Goal: Task Accomplishment & Management: Manage account settings

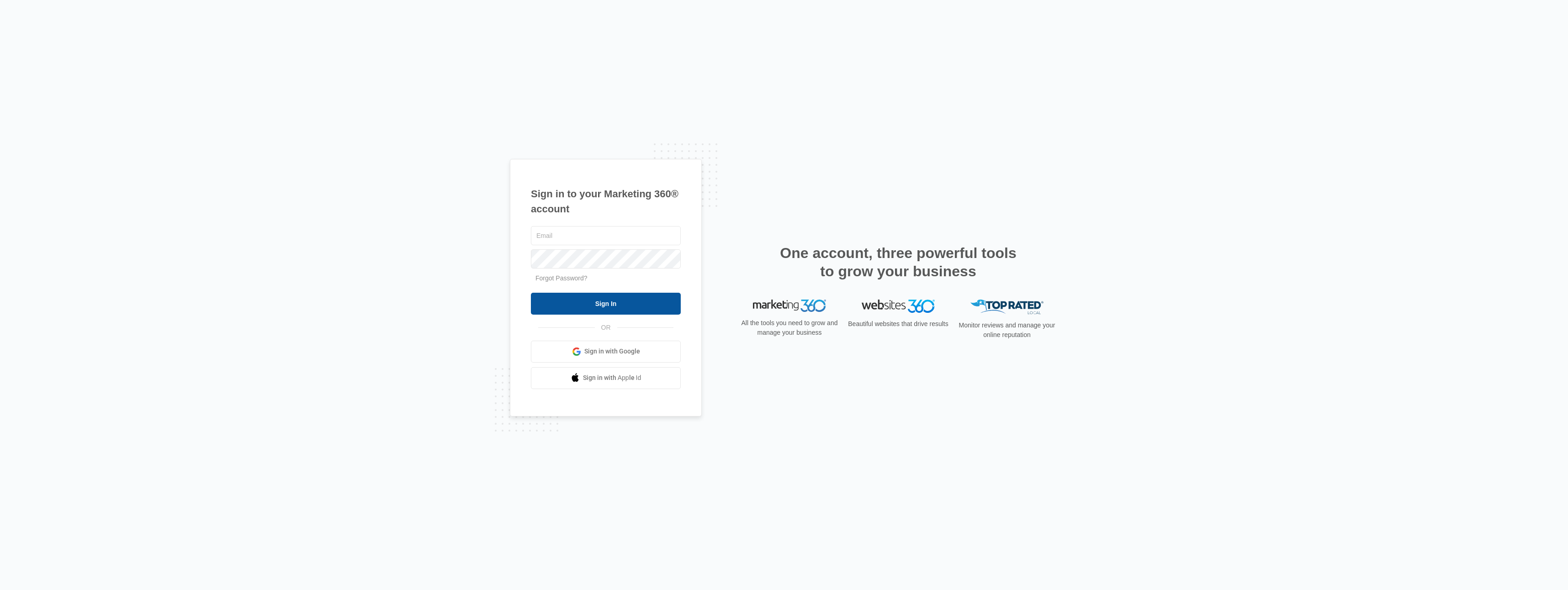
type input "[EMAIL_ADDRESS][DOMAIN_NAME]"
click at [589, 298] on input "Sign In" at bounding box center [606, 303] width 150 height 22
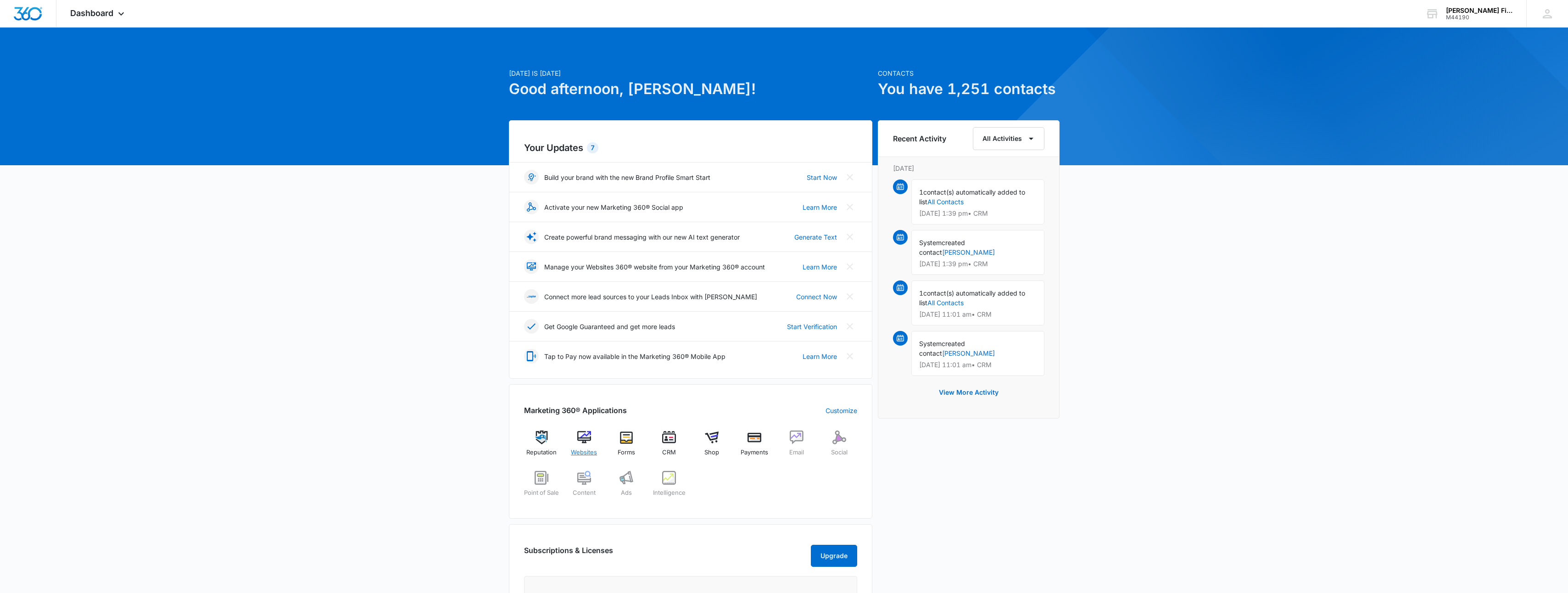
click at [585, 440] on img at bounding box center [584, 438] width 14 height 14
